Goal: Ask a question

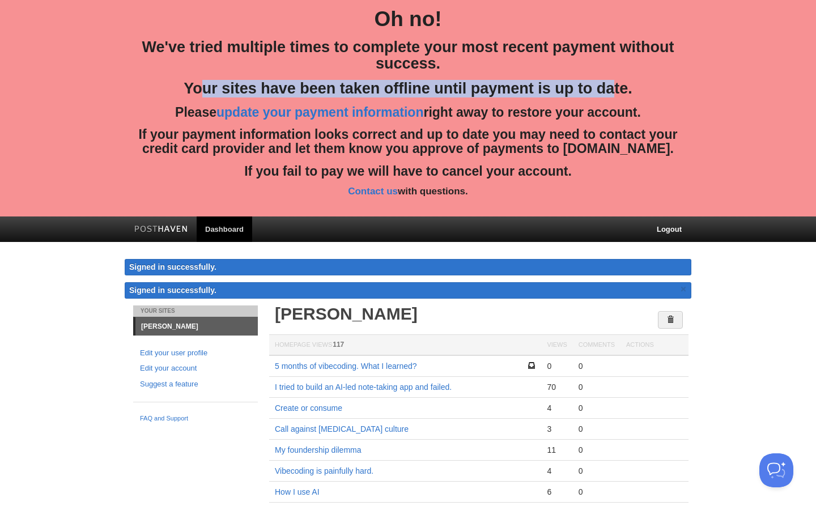
drag, startPoint x: 192, startPoint y: 86, endPoint x: 600, endPoint y: 87, distance: 408.1
click at [600, 87] on h3 "Your sites have been taken offline until payment is up to date." at bounding box center [408, 88] width 550 height 17
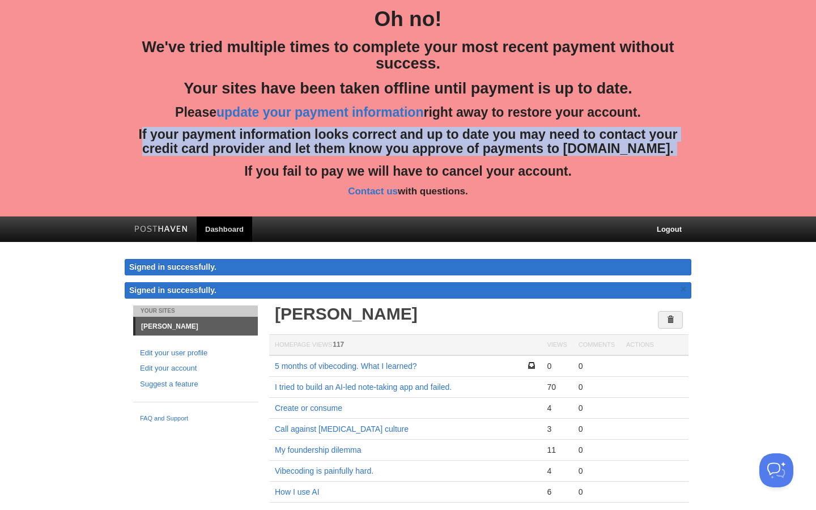
drag, startPoint x: 257, startPoint y: 124, endPoint x: 580, endPoint y: 159, distance: 325.5
click at [580, 159] on div "Oh no! We've tried multiple times to complete your most recent payment without …" at bounding box center [408, 102] width 567 height 205
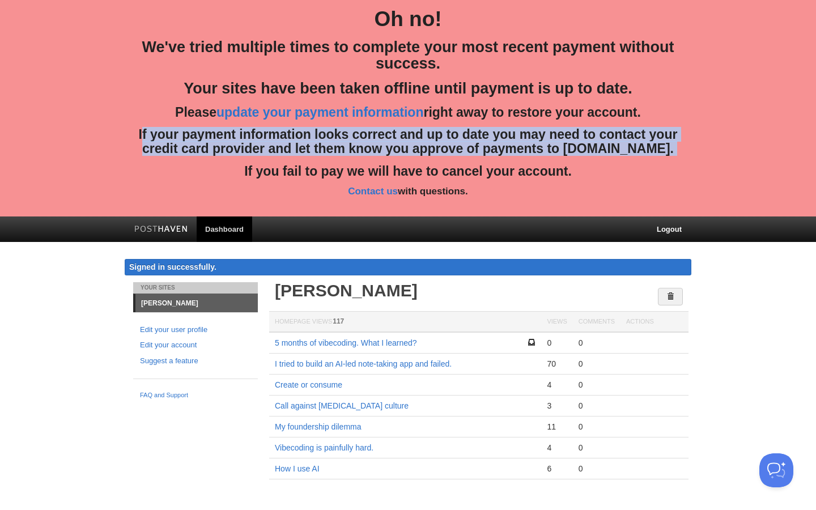
click at [580, 159] on div "Oh no! We've tried multiple times to complete your most recent payment without …" at bounding box center [408, 102] width 567 height 205
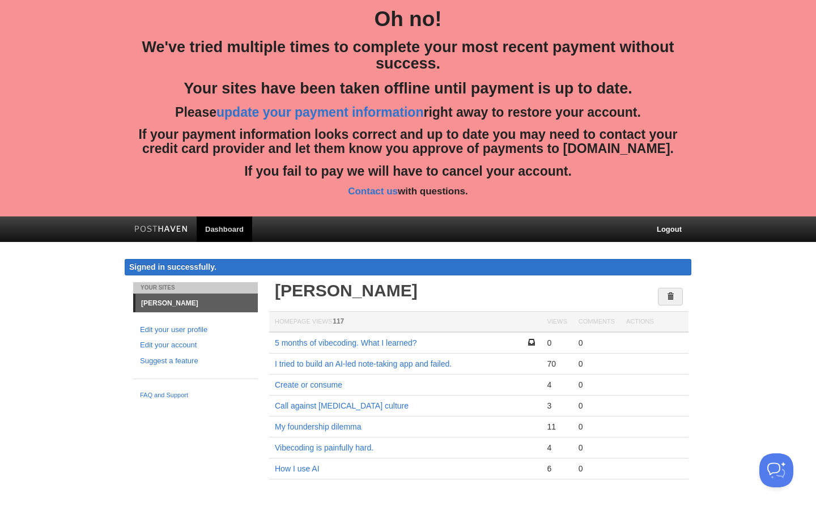
drag, startPoint x: 579, startPoint y: 168, endPoint x: 247, endPoint y: 166, distance: 332.2
click at [247, 166] on h4 "If you fail to pay we will have to cancel your account." at bounding box center [408, 171] width 550 height 14
drag, startPoint x: 247, startPoint y: 166, endPoint x: 534, endPoint y: 172, distance: 286.9
click at [534, 172] on h4 "If you fail to pay we will have to cancel your account." at bounding box center [408, 171] width 550 height 14
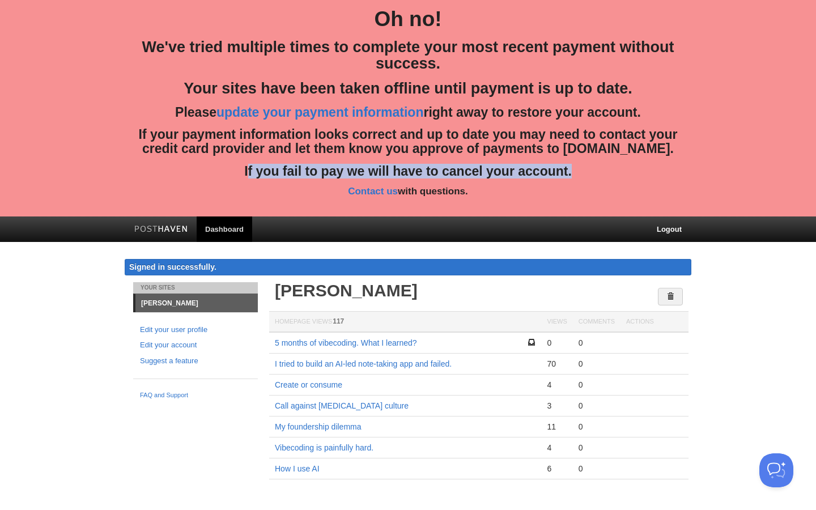
scroll to position [3, 0]
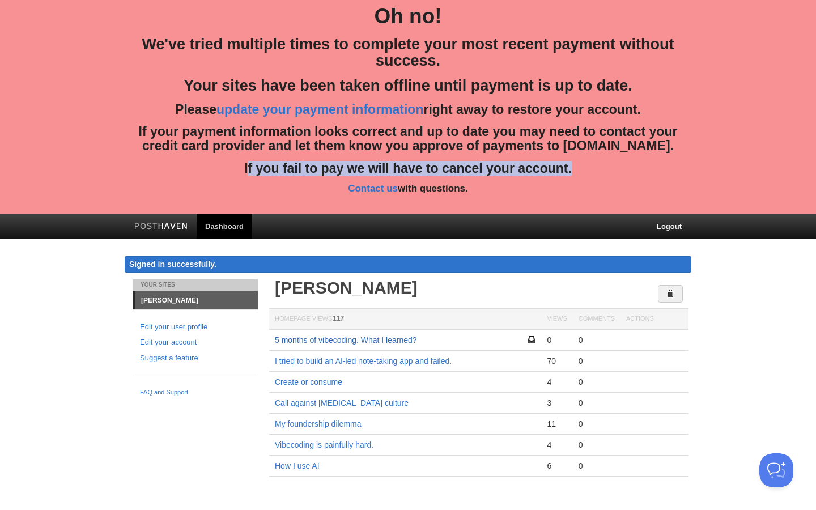
click at [360, 340] on link "5 months of vibecoding. What I learned?" at bounding box center [346, 340] width 142 height 9
click at [393, 361] on link "I tried to build an AI-led note-taking app and failed." at bounding box center [363, 361] width 177 height 9
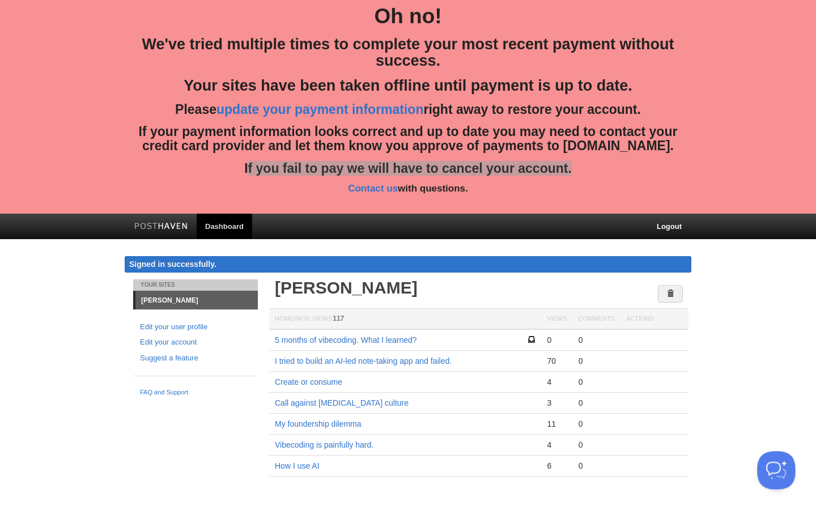
click at [768, 482] on button "Open Beacon popover" at bounding box center [774, 468] width 34 height 34
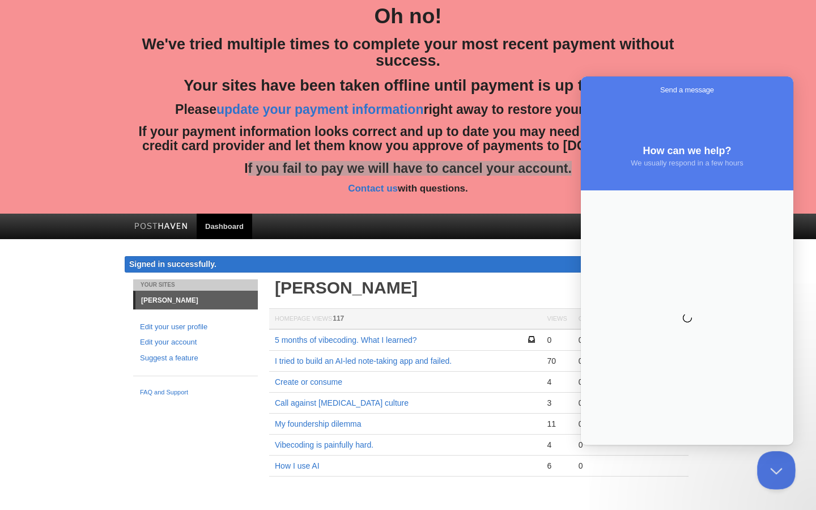
scroll to position [0, 0]
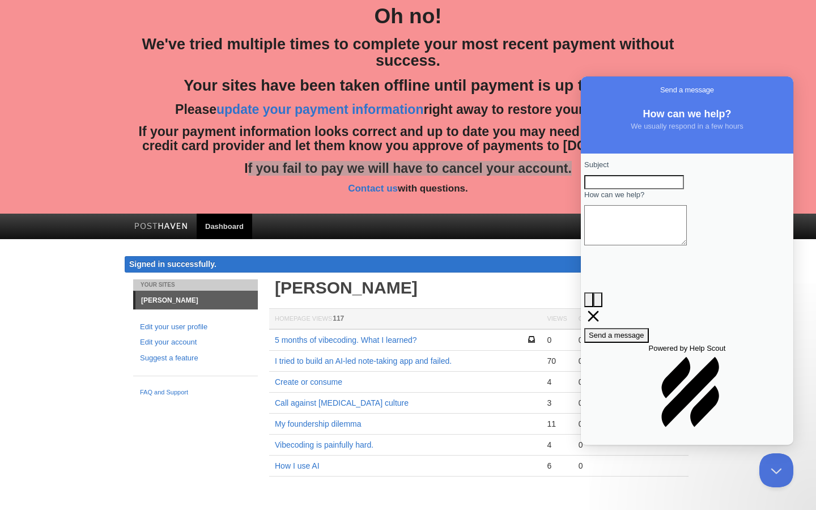
click at [671, 188] on input "Subject" at bounding box center [634, 182] width 100 height 15
type input "I need my texts"
click at [671, 244] on textarea "How can we help?" at bounding box center [635, 225] width 103 height 40
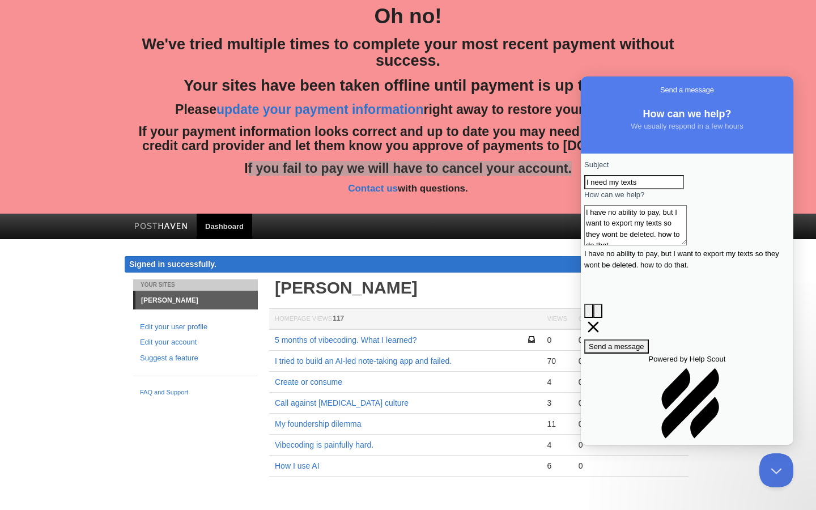
type textarea "I have no ability to pay, but I want to export my texts so they wont be deleted…"
click at [645, 342] on span "Send a message" at bounding box center [617, 346] width 56 height 9
click at [681, 293] on form "Subject I need my texts How can we help? I have no ability to pay, but I want t…" at bounding box center [687, 256] width 206 height 194
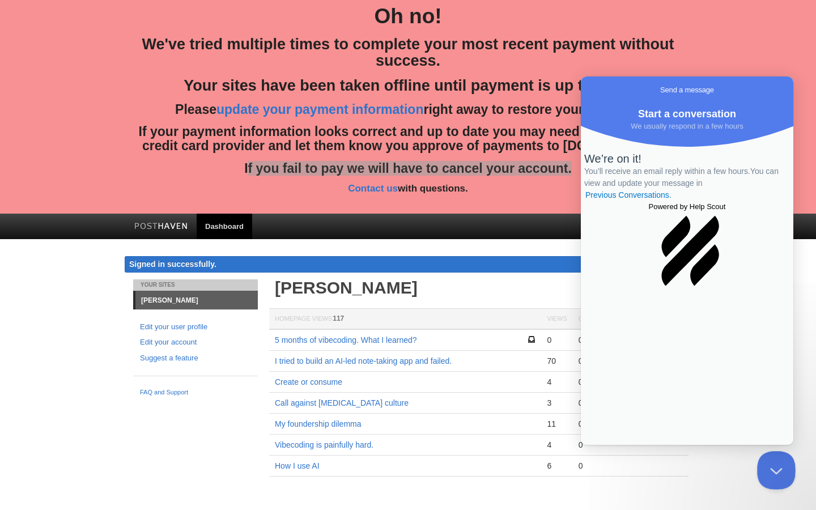
click at [766, 470] on button "Close Beacon popover" at bounding box center [774, 468] width 34 height 34
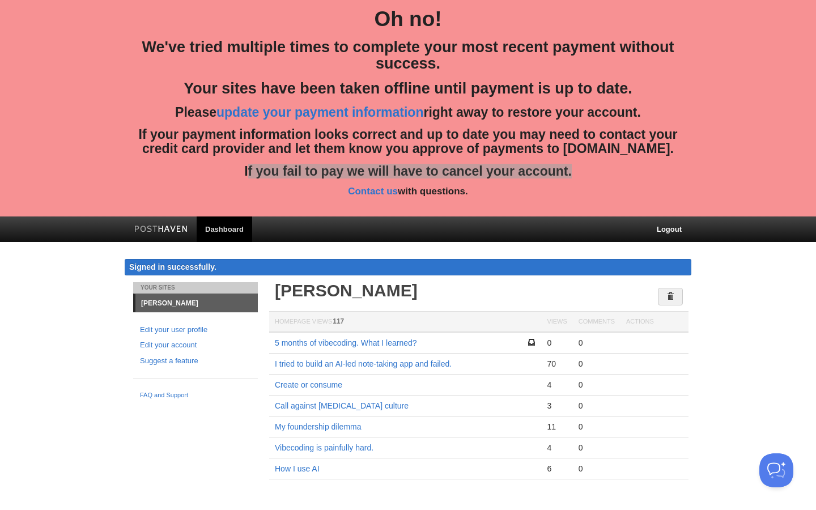
scroll to position [3, 0]
